Goal: Transaction & Acquisition: Purchase product/service

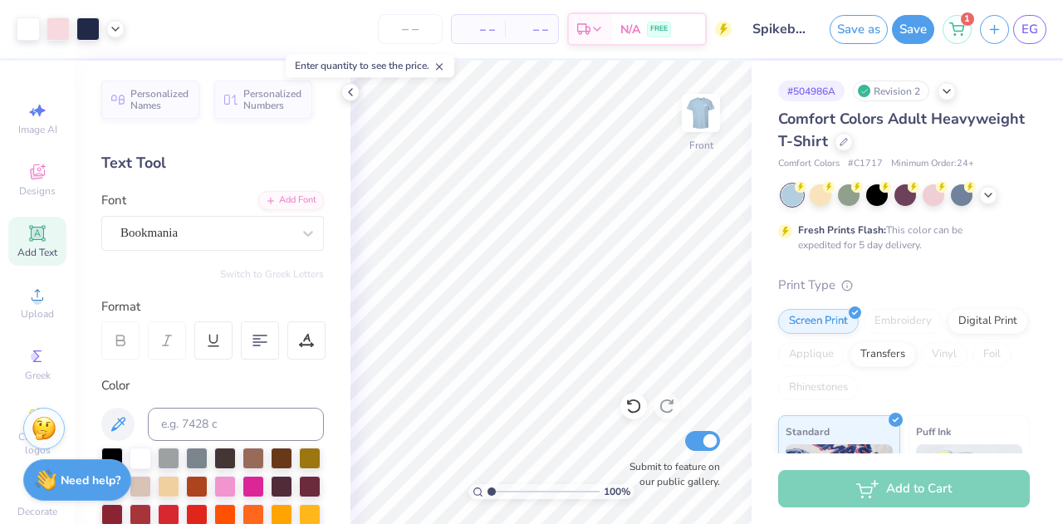
click at [535, 22] on span "– –" at bounding box center [531, 29] width 33 height 17
click at [533, 34] on span "– –" at bounding box center [531, 29] width 33 height 17
click at [475, 38] on div "– – Per Item" at bounding box center [478, 29] width 53 height 28
click at [487, 34] on span "– –" at bounding box center [478, 29] width 33 height 17
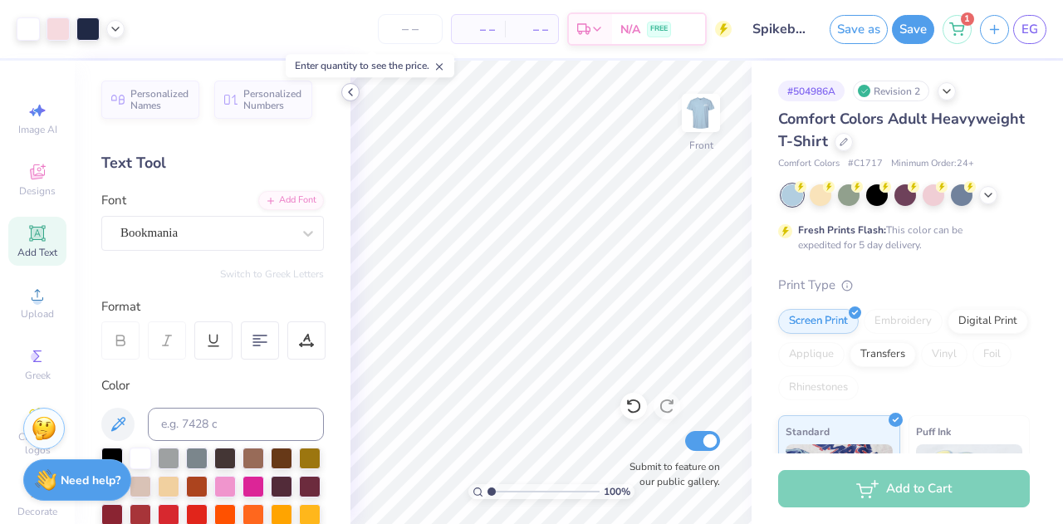
click at [354, 96] on icon at bounding box center [350, 92] width 13 height 13
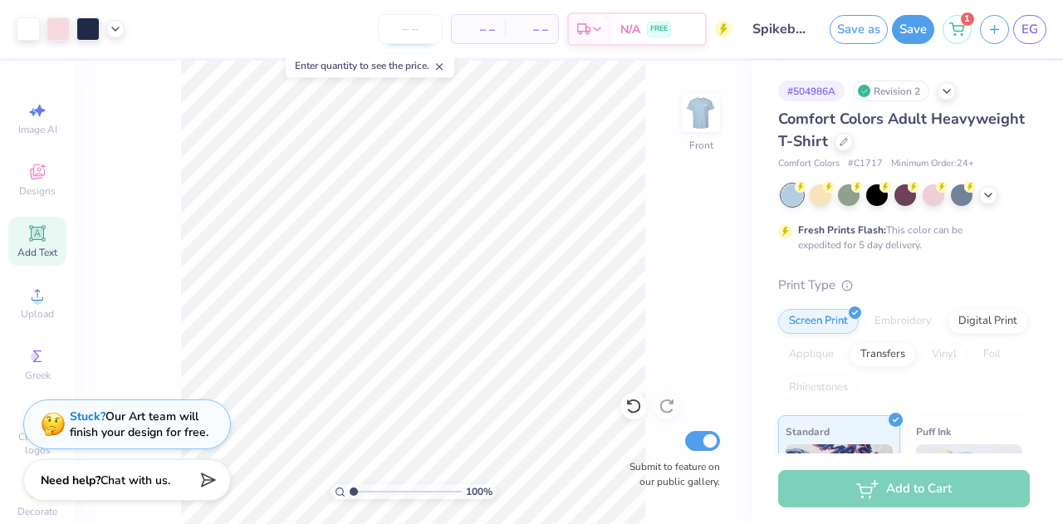
click at [414, 27] on input "number" at bounding box center [410, 29] width 65 height 30
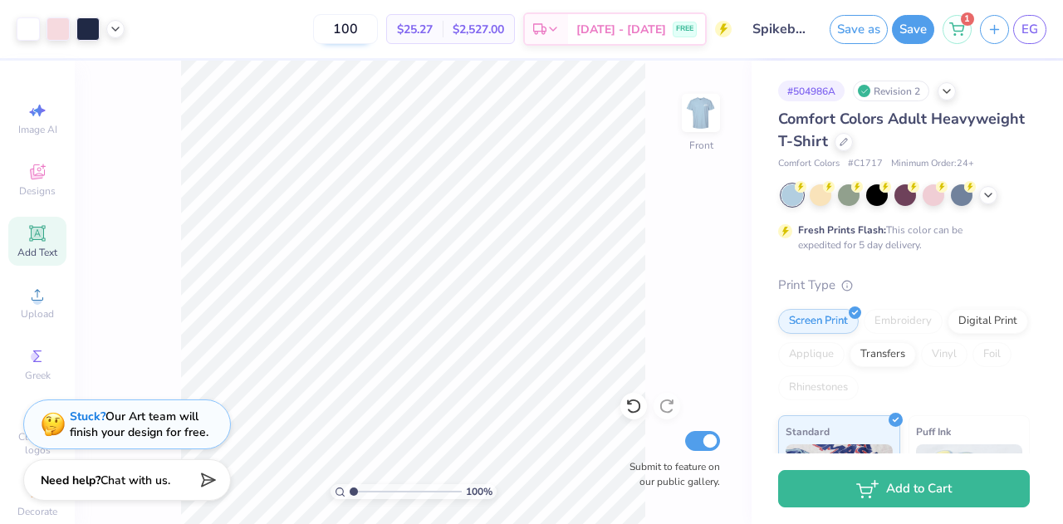
click at [378, 28] on input "100" at bounding box center [345, 29] width 65 height 30
type input "1"
click at [691, 117] on img at bounding box center [701, 113] width 66 height 66
click at [853, 148] on div at bounding box center [844, 140] width 18 height 18
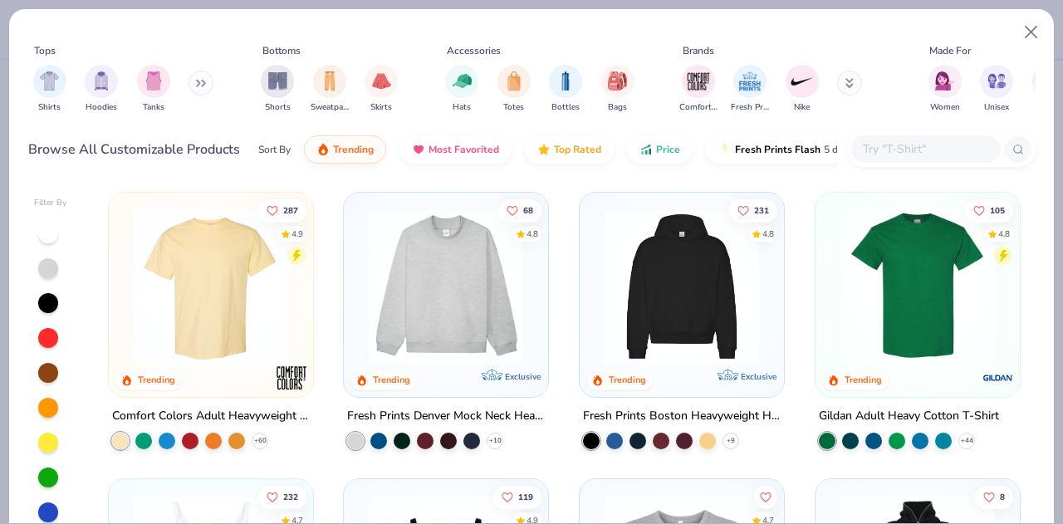
scroll to position [91, 0]
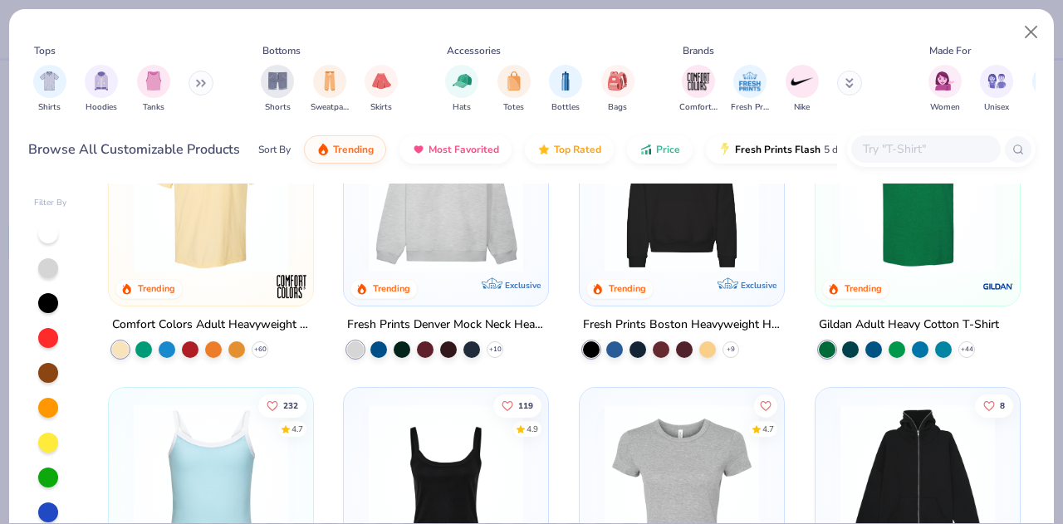
click at [896, 264] on img at bounding box center [917, 195] width 171 height 154
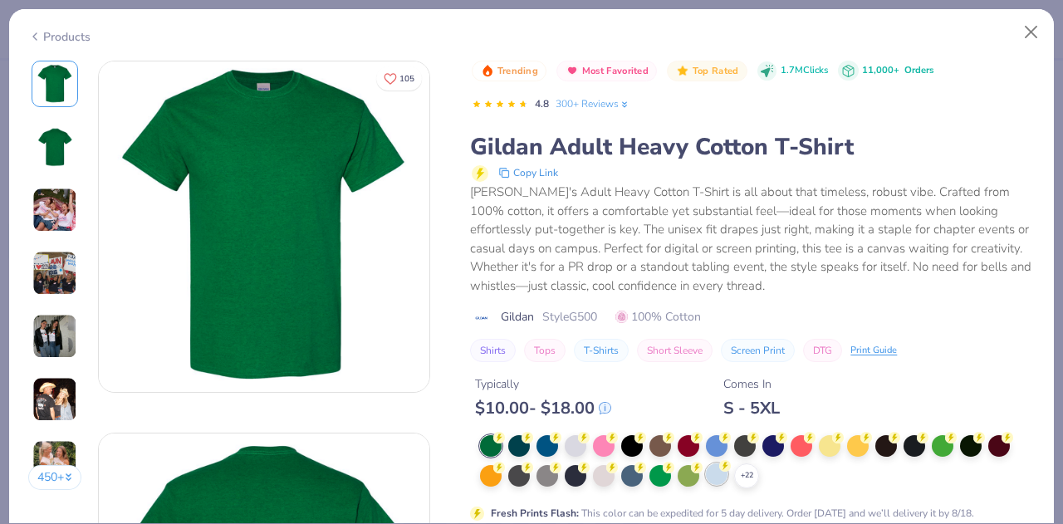
click at [718, 474] on div at bounding box center [717, 474] width 22 height 22
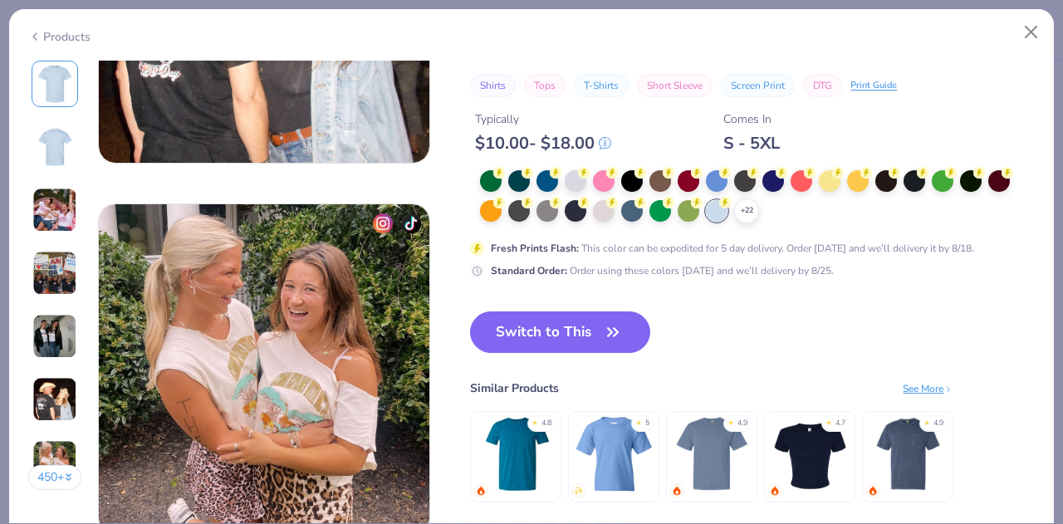
scroll to position [2112, 0]
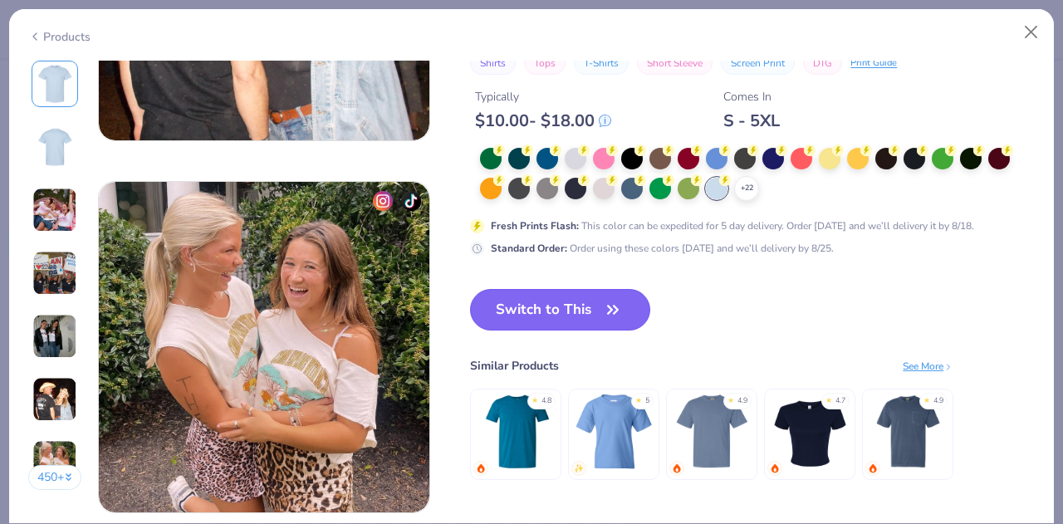
click at [590, 313] on button "Switch to This" at bounding box center [560, 310] width 180 height 42
click at [576, 297] on button "Switch to This" at bounding box center [560, 310] width 180 height 42
click at [573, 287] on div "Trending Most Favorited Top Rated 1.7M Clicks 11,000+ Orders 4.8 300+ Reviews G…" at bounding box center [752, 142] width 565 height 741
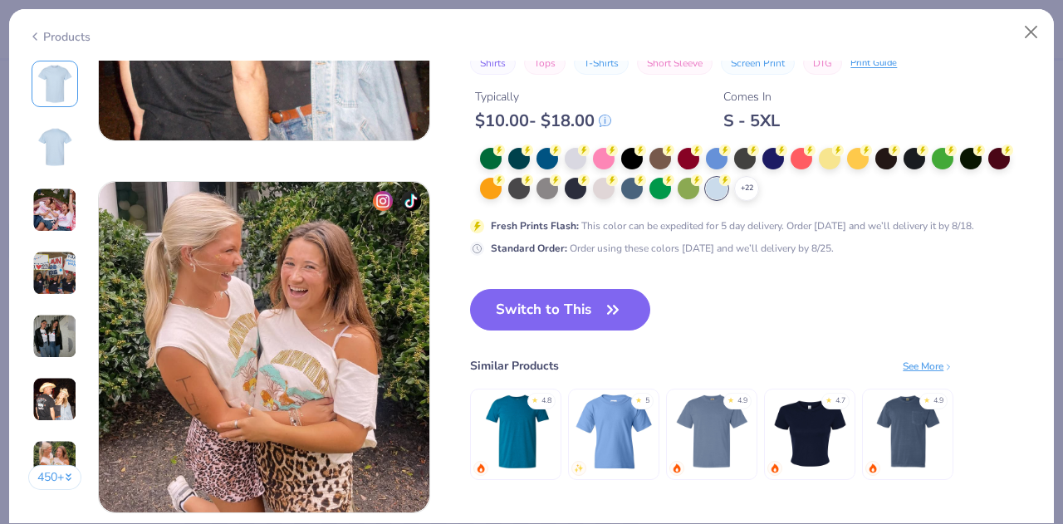
click at [781, 338] on div "Switch to This Similar Products See More ★ 4.8 ★ 5 ★ 4.9 ★ 4.7 ★ 4.9" at bounding box center [711, 401] width 483 height 224
click at [559, 310] on button "Switch to This" at bounding box center [560, 310] width 180 height 42
click at [545, 305] on button "Switch to This" at bounding box center [560, 310] width 180 height 42
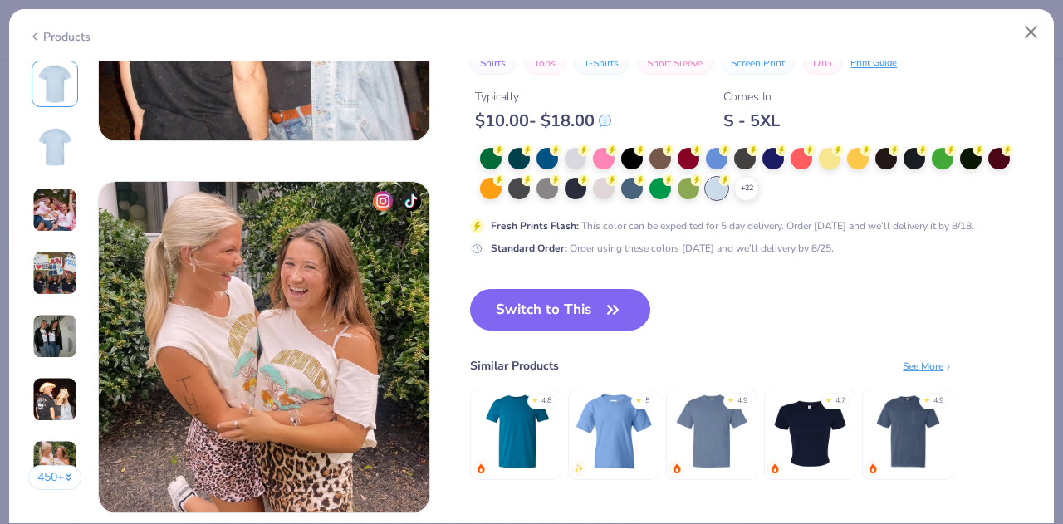
click at [545, 305] on button "Switch to This" at bounding box center [560, 310] width 180 height 42
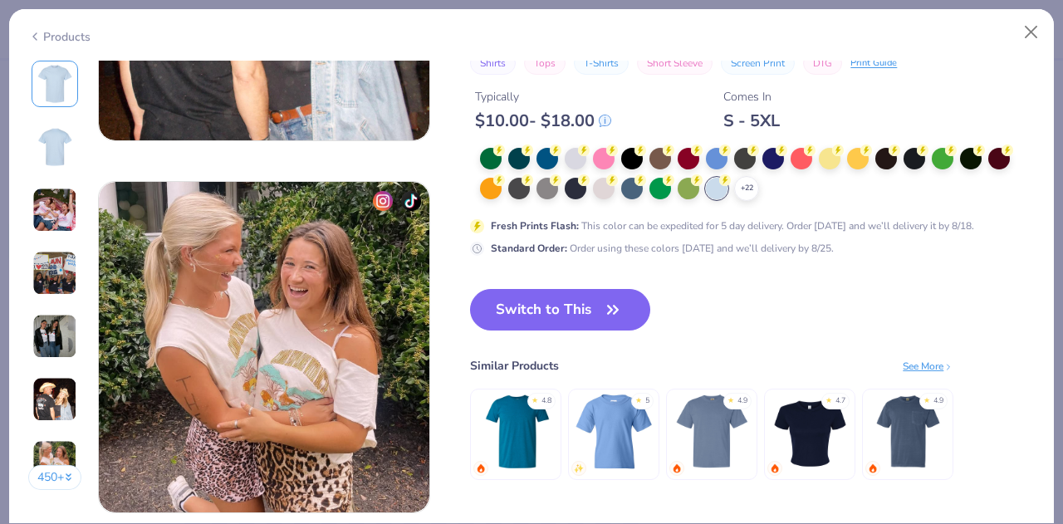
click at [673, 309] on div "Switch to This Similar Products See More ★ 4.8 ★ 5 ★ 4.9 ★ 4.7 ★ 4.9" at bounding box center [711, 401] width 483 height 224
click at [622, 311] on icon "button" at bounding box center [612, 309] width 23 height 23
click at [544, 297] on button "Switch to This" at bounding box center [560, 310] width 180 height 42
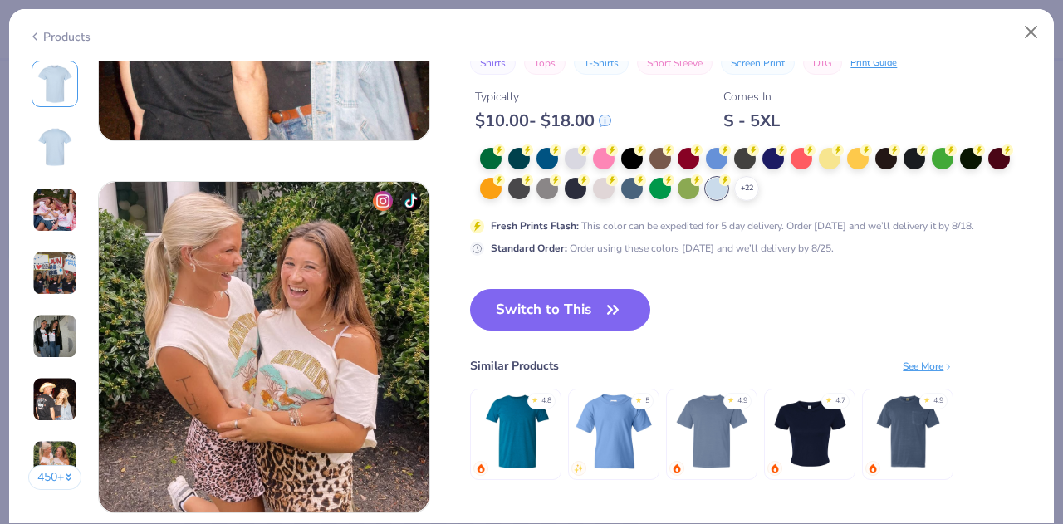
click at [544, 297] on button "Switch to This" at bounding box center [560, 310] width 180 height 42
click at [761, 237] on div "+ 22 Fresh Prints Flash : This color can be expedited for 5 day delivery. Order…" at bounding box center [752, 202] width 565 height 108
click at [569, 306] on button "Switch to This" at bounding box center [560, 310] width 180 height 42
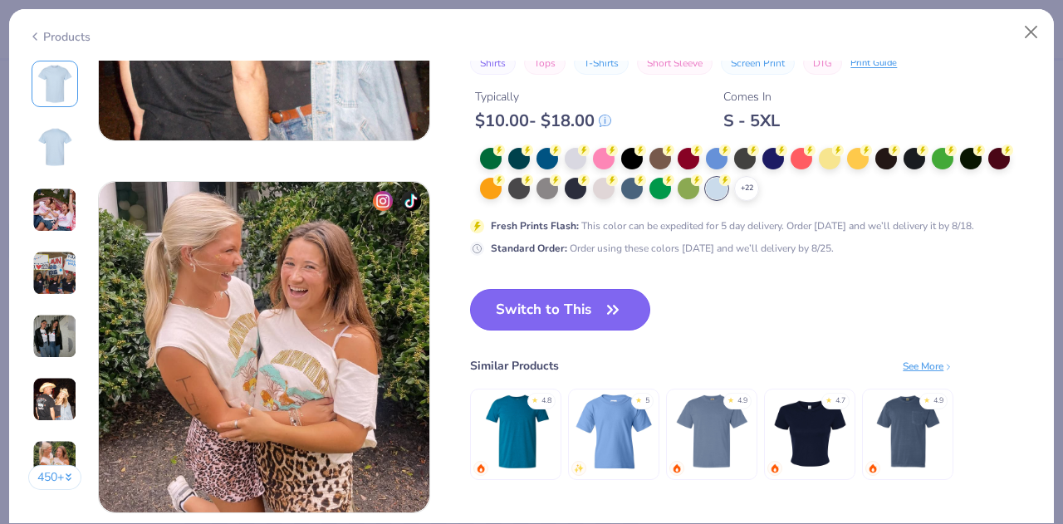
click at [569, 306] on button "Switch to This" at bounding box center [560, 310] width 180 height 42
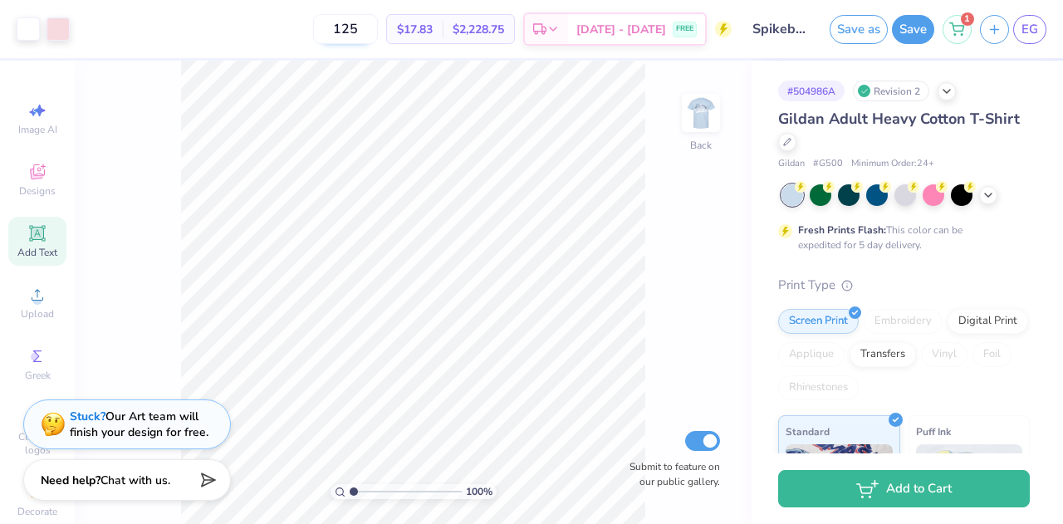
click at [378, 37] on input "125" at bounding box center [345, 29] width 65 height 30
type input "100"
click at [704, 130] on img at bounding box center [701, 113] width 66 height 66
click at [653, 167] on div "100 % Back Submit to feature on our public gallery." at bounding box center [413, 292] width 677 height 463
click at [728, 94] on div "100 % Back Submit to feature on our public gallery." at bounding box center [413, 292] width 677 height 463
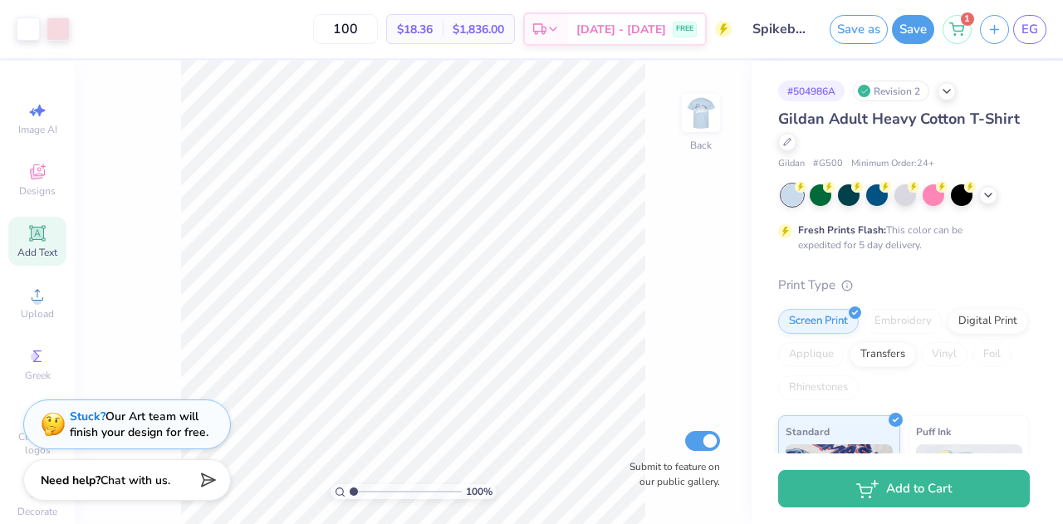
click at [728, 94] on div "100 % Back Submit to feature on our public gallery." at bounding box center [413, 292] width 677 height 463
click at [693, 127] on img at bounding box center [700, 112] width 33 height 33
